Goal: Check status

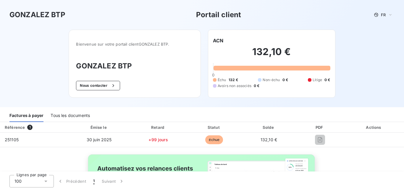
click at [32, 116] on div "Factures à payer" at bounding box center [26, 116] width 34 height 12
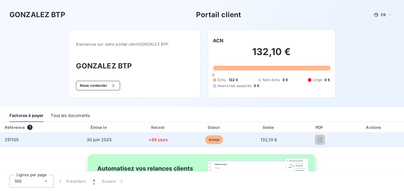
click at [212, 141] on span "échue" at bounding box center [214, 139] width 18 height 9
click at [0, 142] on td "251105" at bounding box center [34, 140] width 68 height 14
drag, startPoint x: 8, startPoint y: 139, endPoint x: 66, endPoint y: 139, distance: 57.7
click at [28, 139] on td "251105" at bounding box center [34, 140] width 68 height 14
click at [79, 139] on td "30 juin 2025" at bounding box center [99, 140] width 62 height 14
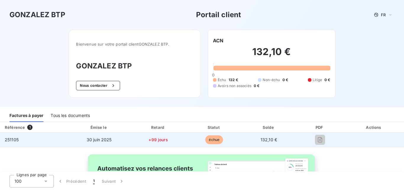
click at [127, 138] on td "30 juin 2025" at bounding box center [99, 140] width 62 height 14
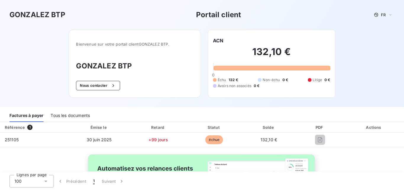
click at [79, 115] on div "Tous les documents" at bounding box center [70, 116] width 39 height 12
